Goal: Information Seeking & Learning: Learn about a topic

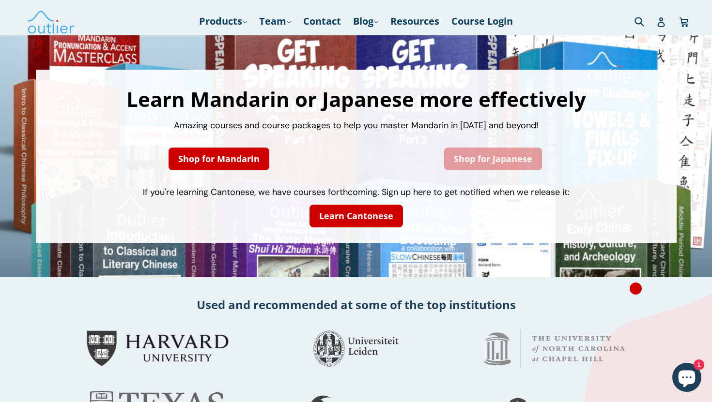
click at [481, 158] on link "Shop for Japanese" at bounding box center [493, 159] width 98 height 23
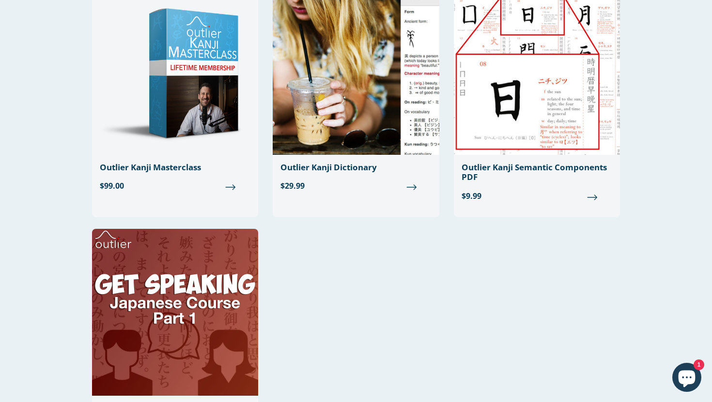
scroll to position [138, 0]
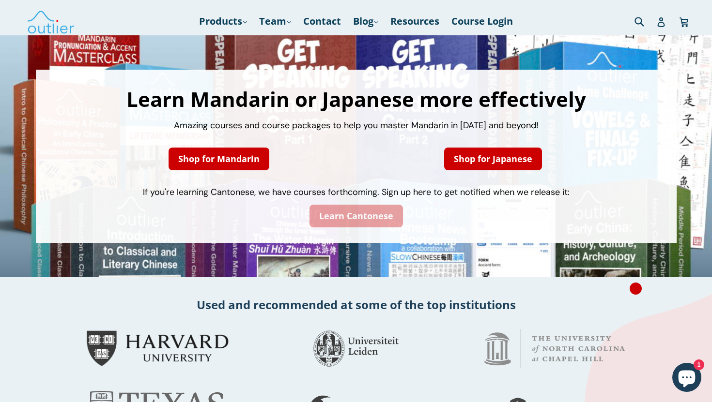
click at [337, 217] on link "Learn Cantonese" at bounding box center [355, 216] width 93 height 23
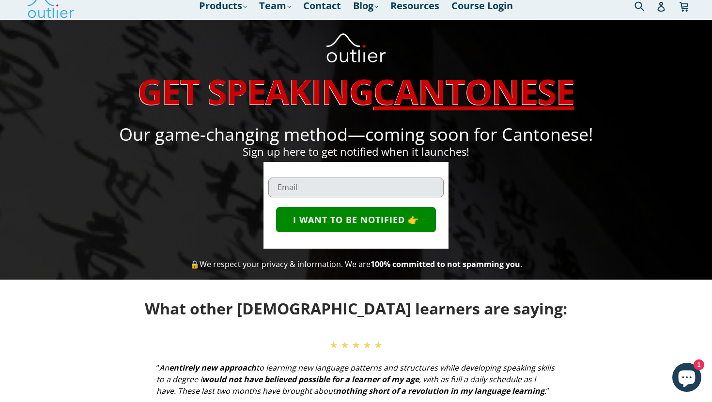
scroll to position [16, 0]
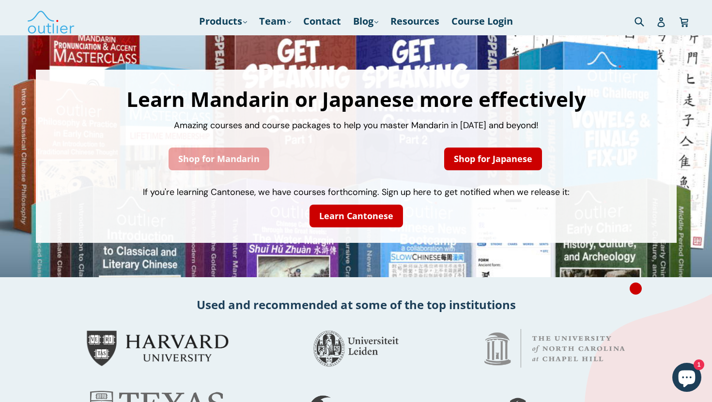
click at [226, 162] on link "Shop for Mandarin" at bounding box center [218, 159] width 101 height 23
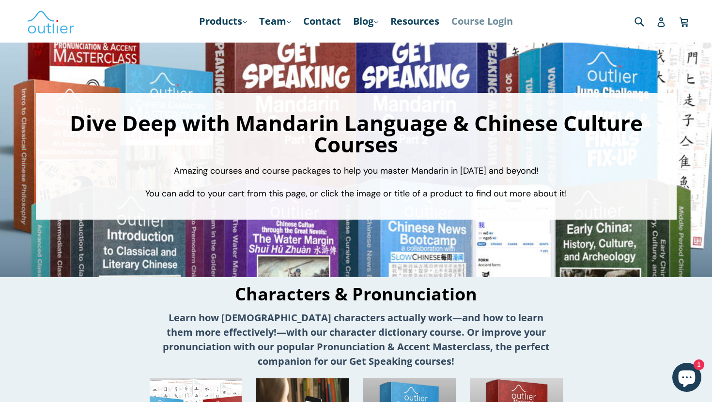
click at [471, 25] on link "Course Login" at bounding box center [481, 21] width 71 height 17
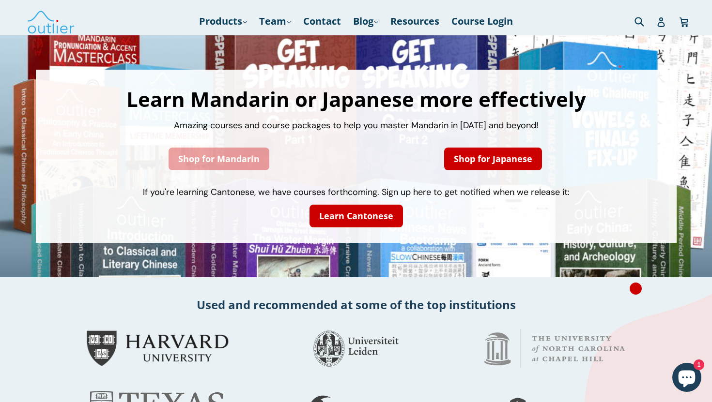
click at [212, 162] on link "Shop for Mandarin" at bounding box center [218, 159] width 101 height 23
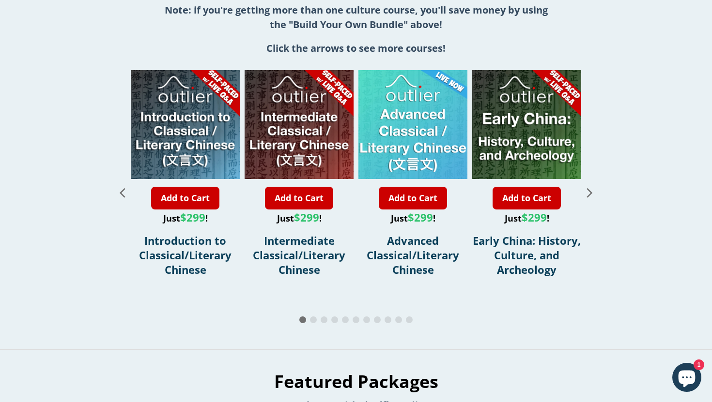
scroll to position [1102, 0]
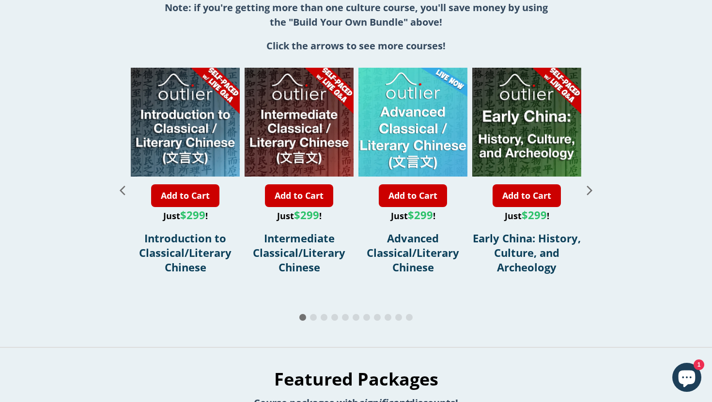
click at [590, 186] on icon "Next slide" at bounding box center [589, 190] width 5 height 9
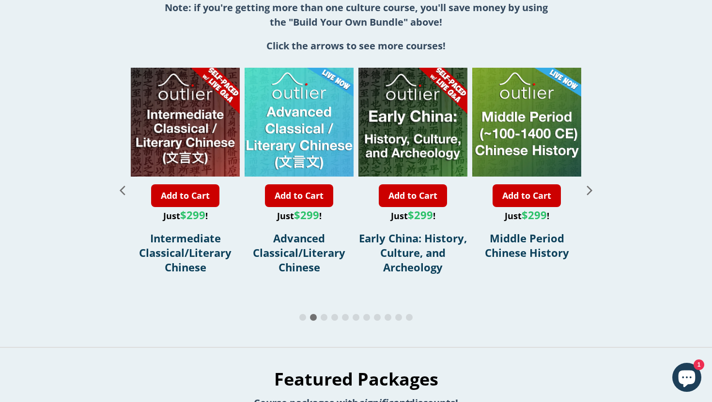
click at [590, 186] on icon "Next slide" at bounding box center [589, 190] width 5 height 9
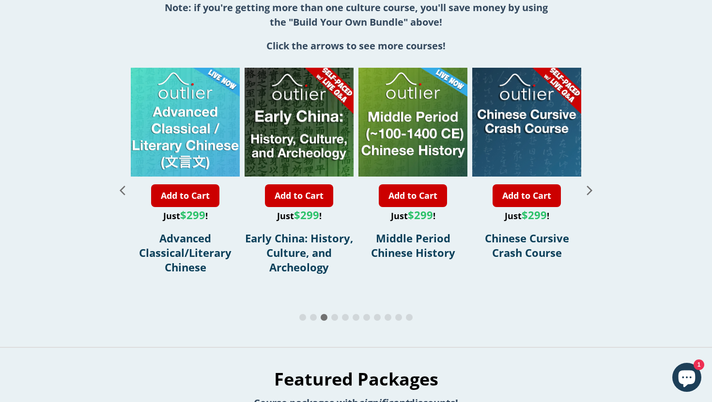
click at [590, 186] on icon "Next slide" at bounding box center [589, 190] width 5 height 9
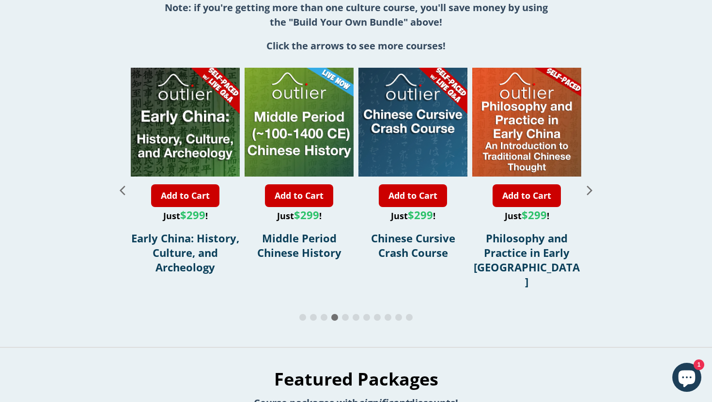
click at [590, 184] on icon "Next slide" at bounding box center [589, 190] width 17 height 17
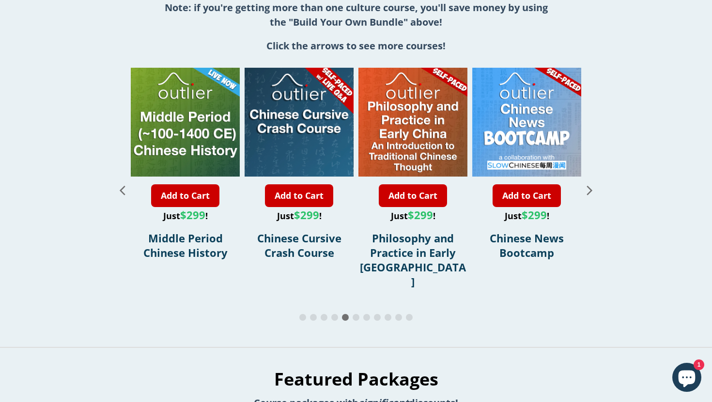
click at [590, 184] on icon "Next slide" at bounding box center [589, 190] width 17 height 17
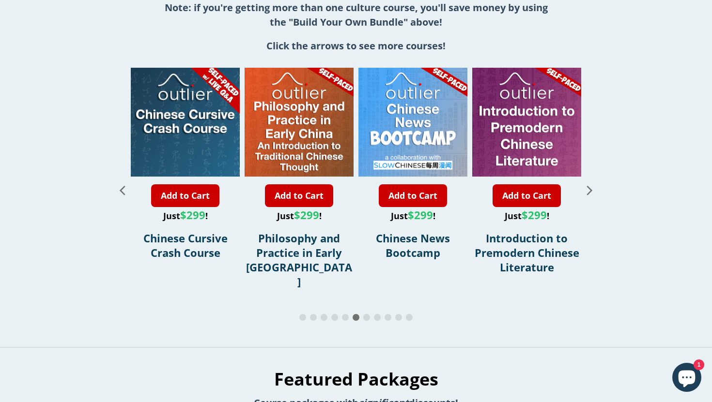
click at [590, 184] on icon "Next slide" at bounding box center [589, 190] width 17 height 17
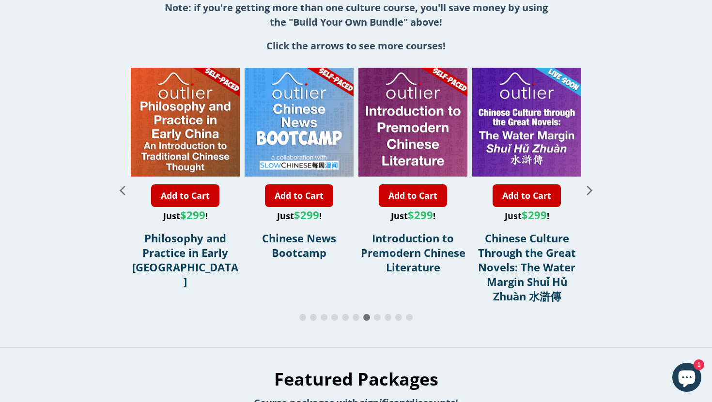
click at [590, 184] on icon "Next slide" at bounding box center [589, 190] width 17 height 17
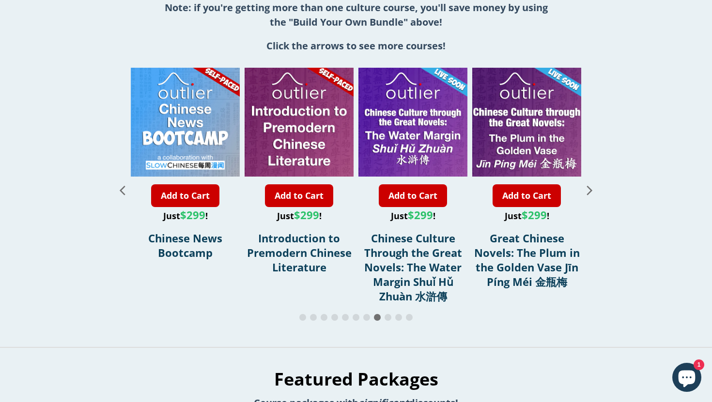
click at [590, 184] on icon "Next slide" at bounding box center [589, 190] width 17 height 17
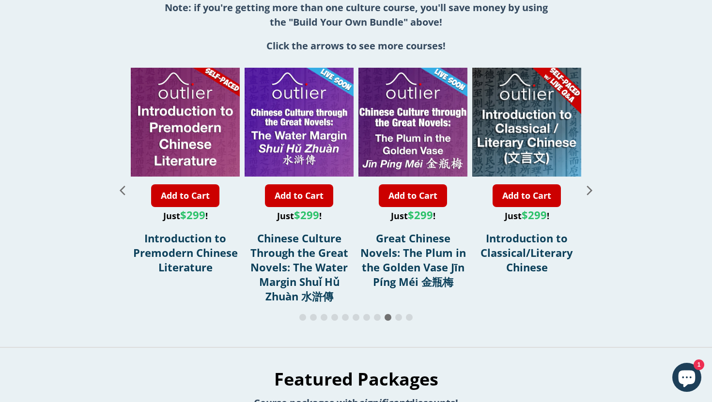
click at [590, 184] on icon "Next slide" at bounding box center [589, 190] width 17 height 17
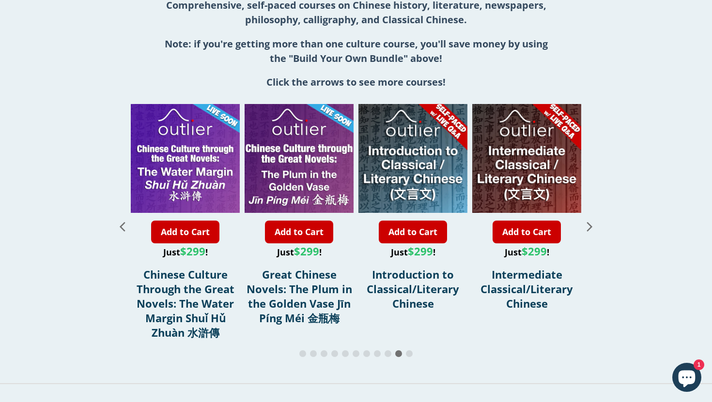
scroll to position [1065, 0]
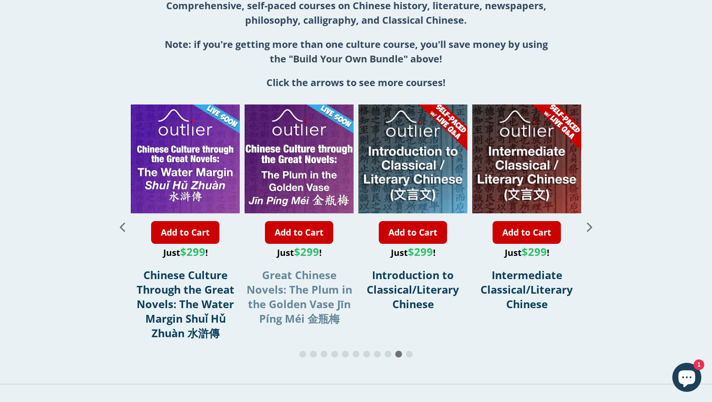
click at [297, 291] on span "Great Chinese Novels: The Plum in the Golden Vase Jīn Píng Méi 金瓶梅" at bounding box center [299, 297] width 106 height 58
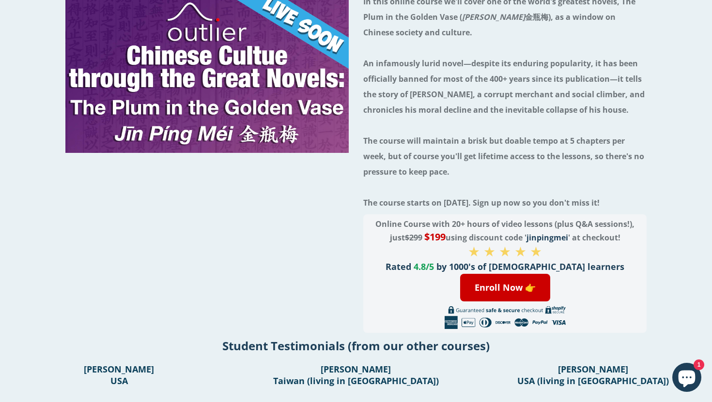
scroll to position [221, 0]
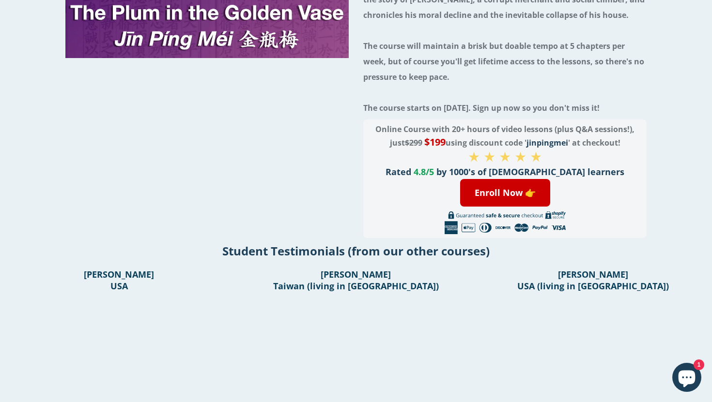
click at [548, 141] on span "jinpingmei" at bounding box center [547, 142] width 42 height 11
copy span "jinpingmei"
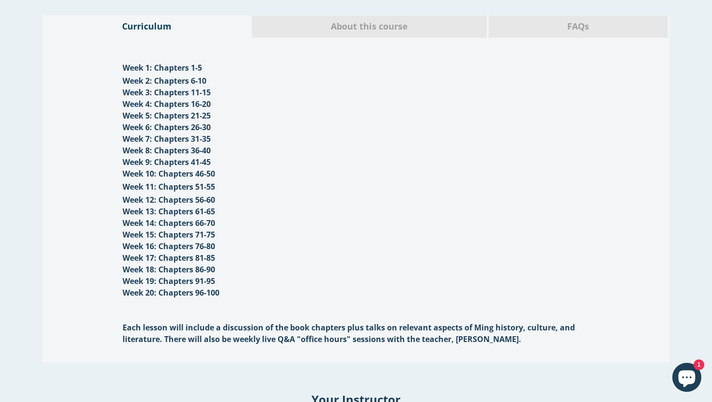
scroll to position [1102, 0]
